Goal: Task Accomplishment & Management: Use online tool/utility

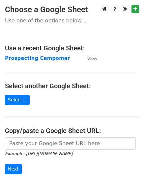
click at [50, 60] on strong "Prospecting Campomar" at bounding box center [37, 58] width 65 height 6
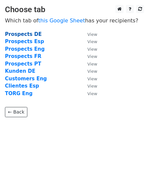
click at [32, 32] on strong "Prospects DE" at bounding box center [23, 34] width 37 height 6
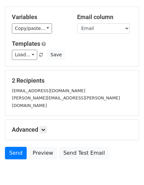
scroll to position [33, 0]
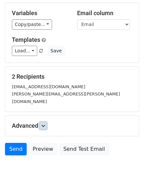
click at [46, 122] on link at bounding box center [43, 125] width 7 height 7
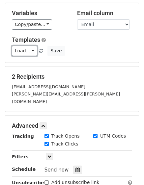
click at [31, 48] on link "Load..." at bounding box center [24, 51] width 25 height 10
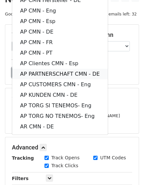
scroll to position [0, 0]
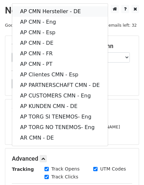
click at [60, 12] on link "AP CMN Hersteller - DE" at bounding box center [59, 11] width 95 height 11
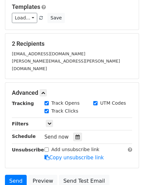
scroll to position [99, 0]
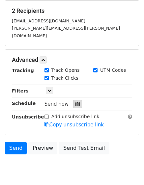
click at [75, 102] on icon at bounding box center [77, 104] width 4 height 5
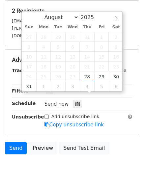
click at [33, 125] on div "Advanced Tracking Track Opens UTM Codes Track Clicks Filters Only include sprea…" at bounding box center [71, 92] width 133 height 85
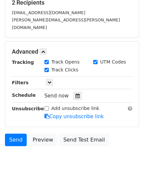
scroll to position [115, 0]
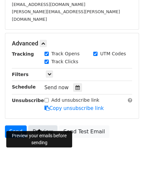
click at [41, 125] on link "Preview" at bounding box center [42, 131] width 29 height 13
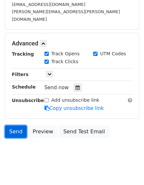
click at [18, 125] on link "Send" at bounding box center [16, 131] width 22 height 13
